Goal: Check status

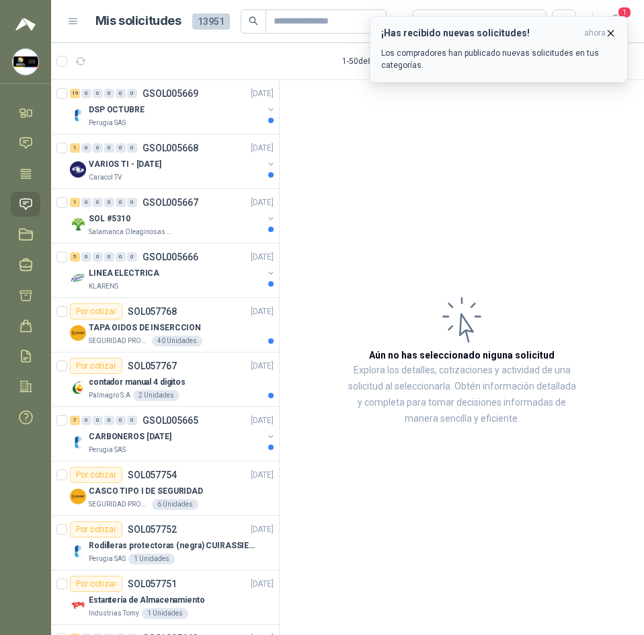
click at [608, 32] on icon "button" at bounding box center [610, 33] width 11 height 11
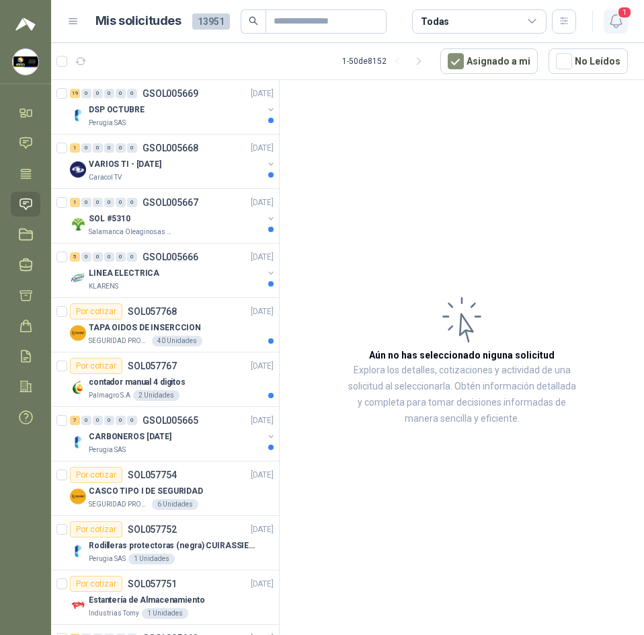
click at [620, 22] on icon "button" at bounding box center [616, 21] width 17 height 17
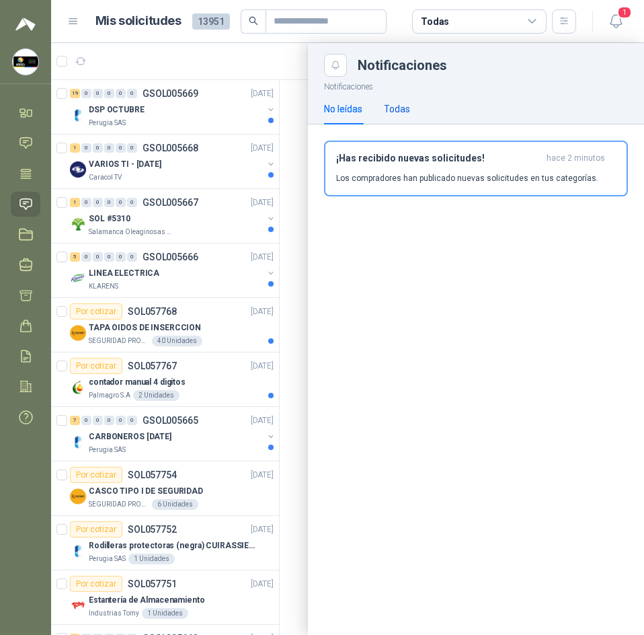
click at [403, 108] on div "Todas" at bounding box center [397, 109] width 26 height 15
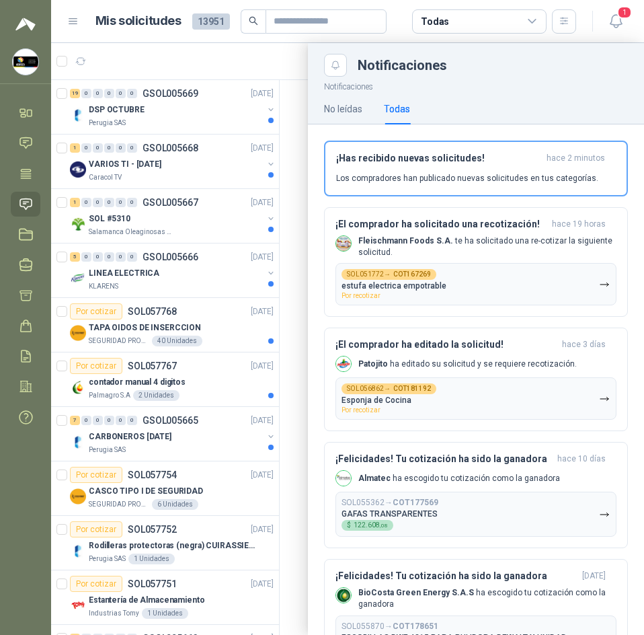
click at [271, 73] on div at bounding box center [347, 339] width 593 height 592
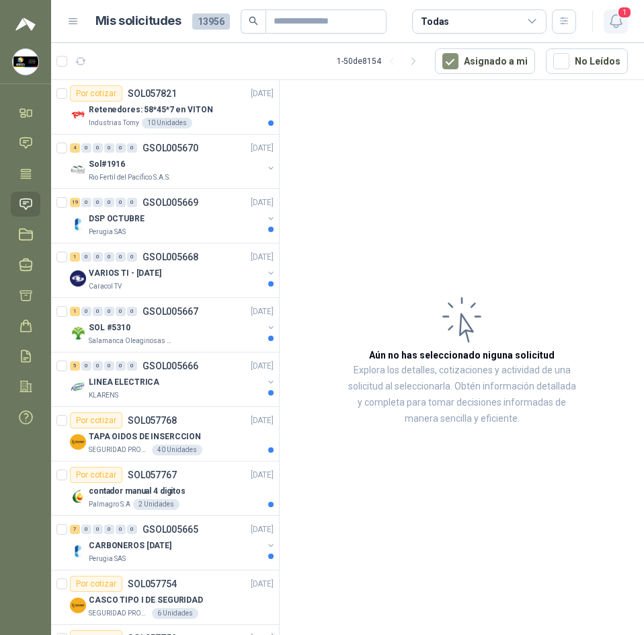
click at [620, 13] on span "1" at bounding box center [624, 12] width 15 height 13
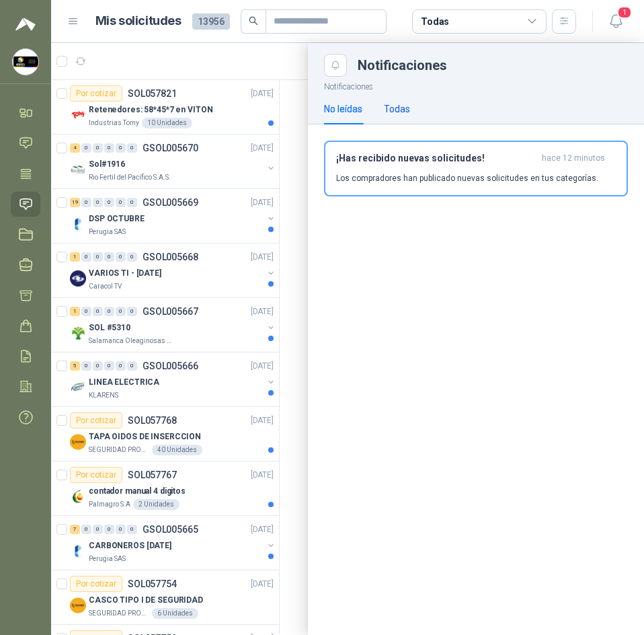
click at [399, 110] on div "Todas" at bounding box center [397, 109] width 26 height 15
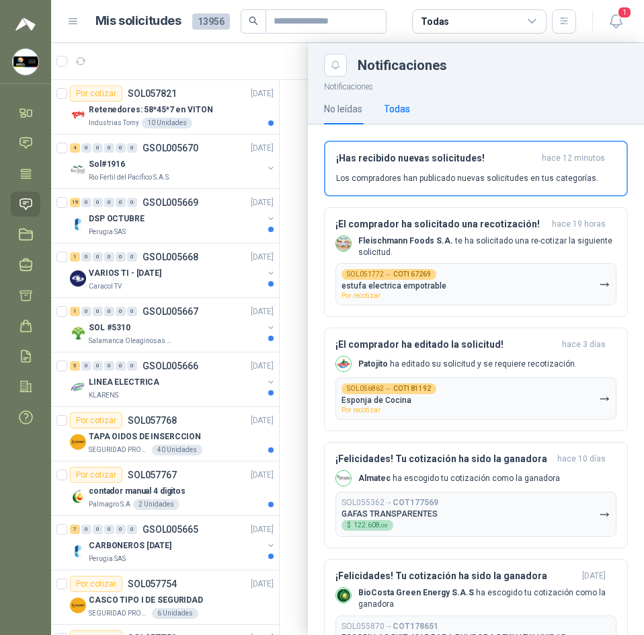
click at [399, 110] on div "Todas" at bounding box center [397, 109] width 26 height 15
click at [302, 264] on div at bounding box center [347, 339] width 593 height 592
